Goal: Task Accomplishment & Management: Manage account settings

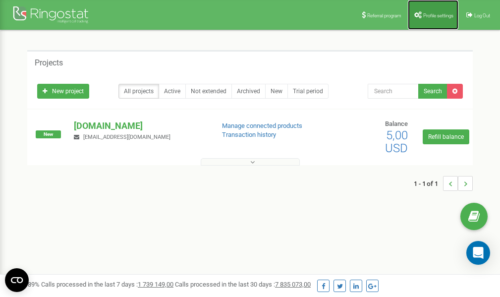
click at [434, 14] on span "Profile settings" at bounding box center [438, 15] width 30 height 5
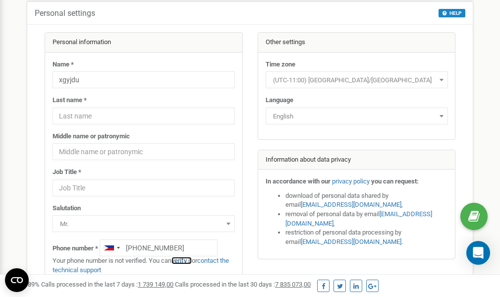
click at [187, 262] on link "verify it" at bounding box center [182, 260] width 20 height 7
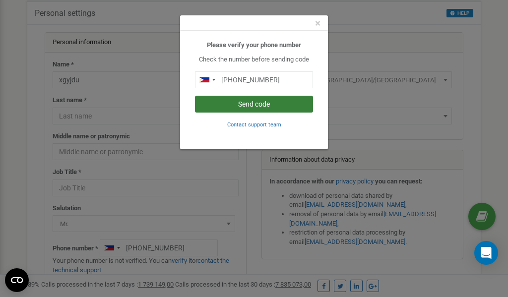
click at [259, 103] on button "Send code" at bounding box center [254, 104] width 118 height 17
